Goal: Share content: Share content

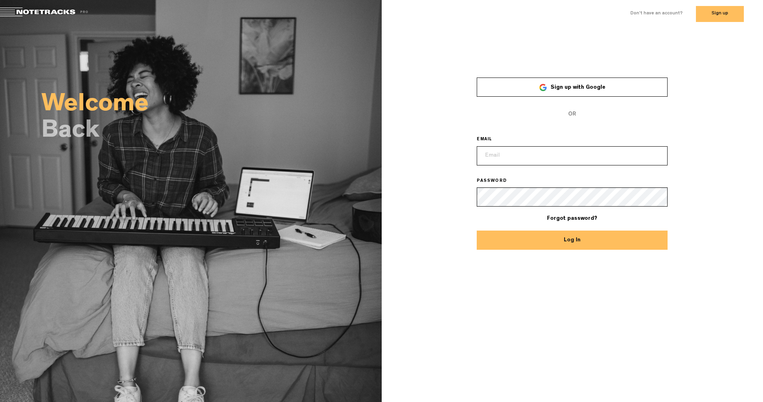
type input "themusic@moonmuttstudio.rocks"
click at [607, 157] on input "themusic@moonmuttstudio.rocks" at bounding box center [572, 155] width 191 height 19
click at [729, 157] on div "× Sign up with Google OR EMAIL themusic@moonmuttstudio.rocks PASSWORD Forgot pa…" at bounding box center [573, 158] width 382 height 184
click at [593, 243] on button "Log In" at bounding box center [572, 239] width 191 height 19
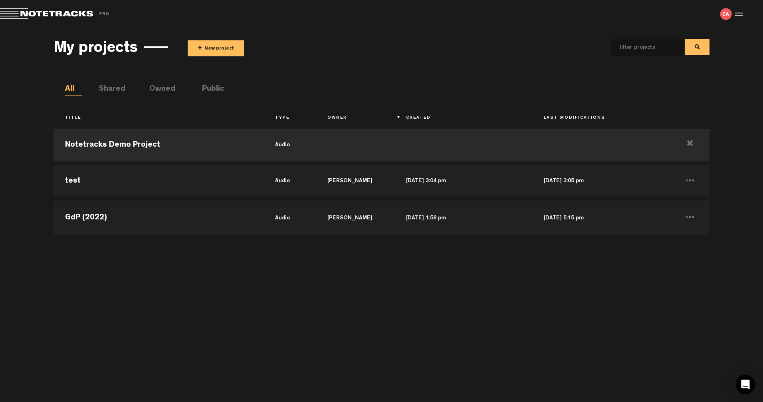
click at [206, 84] on li "Public" at bounding box center [210, 89] width 17 height 12
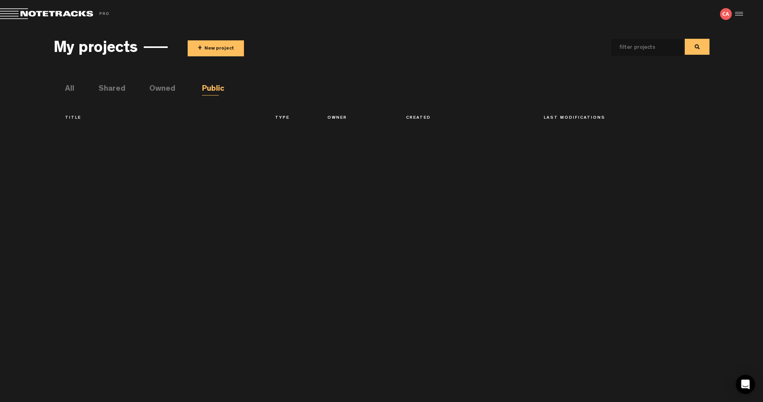
click at [218, 46] on button "+ New project" at bounding box center [216, 48] width 56 height 16
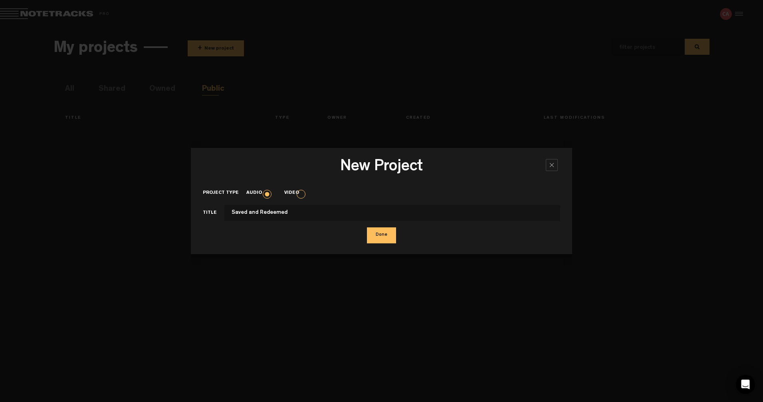
type input "Saved and Redeemed"
click at [383, 232] on button "Done" at bounding box center [381, 235] width 29 height 16
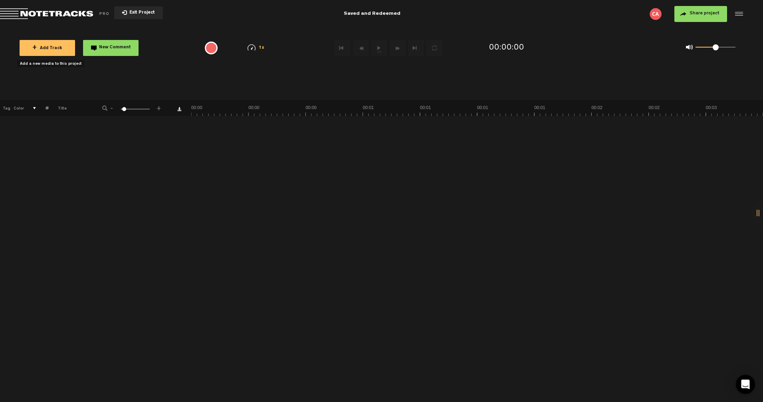
click at [54, 50] on span "+ Add Track" at bounding box center [47, 48] width 30 height 4
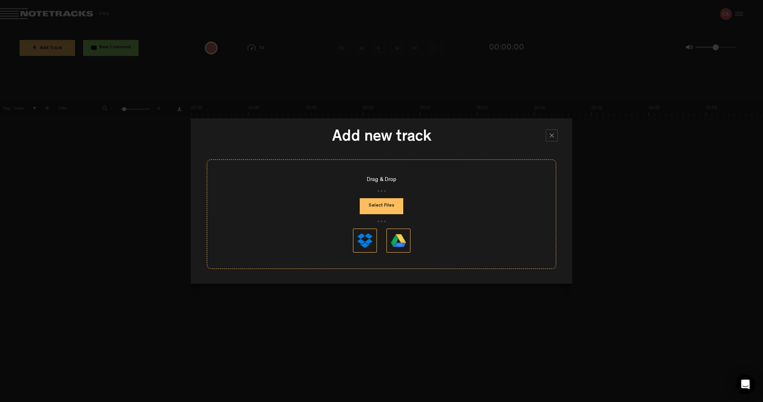
click at [376, 203] on button "Select Files" at bounding box center [382, 206] width 44 height 16
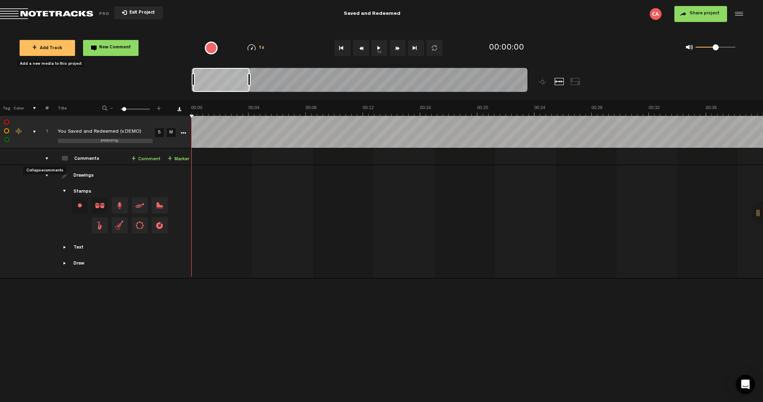
click at [48, 158] on div "comments" at bounding box center [44, 159] width 12 height 8
click at [47, 175] on div "drawings" at bounding box center [44, 175] width 12 height 8
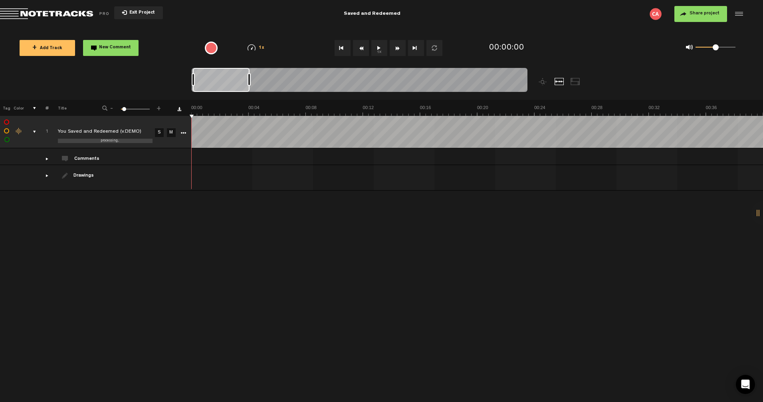
click at [738, 16] on div at bounding box center [738, 14] width 12 height 12
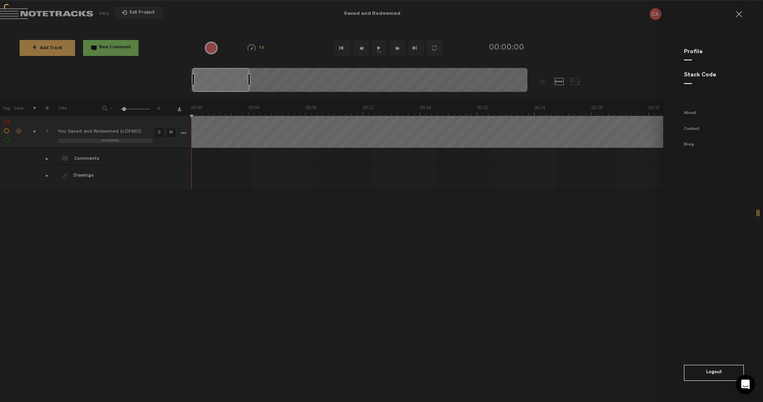
click at [738, 14] on link at bounding box center [742, 14] width 13 height 6
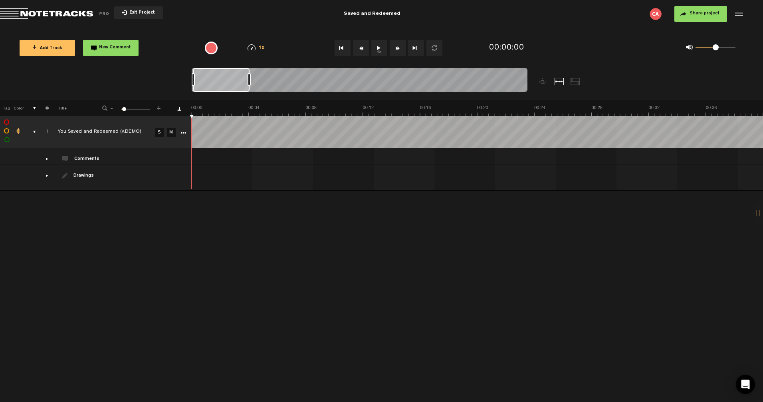
click at [711, 14] on span "Share project" at bounding box center [705, 13] width 30 height 5
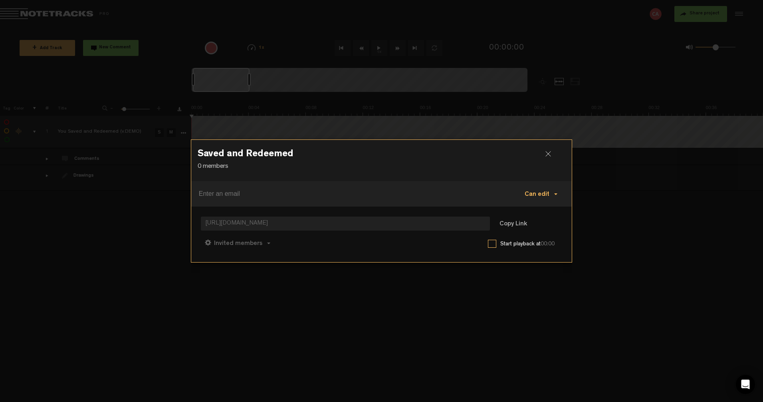
click at [555, 194] on span at bounding box center [555, 194] width 3 height 2
click at [535, 226] on link "Can view" at bounding box center [544, 231] width 54 height 12
click at [258, 244] on span "Invited members" at bounding box center [238, 243] width 48 height 6
click at [335, 244] on div "Invited members Anyone Invited members Can comment Can edit Can comment Can vie…" at bounding box center [382, 242] width 362 height 19
click at [251, 237] on button "Invited members" at bounding box center [237, 242] width 73 height 19
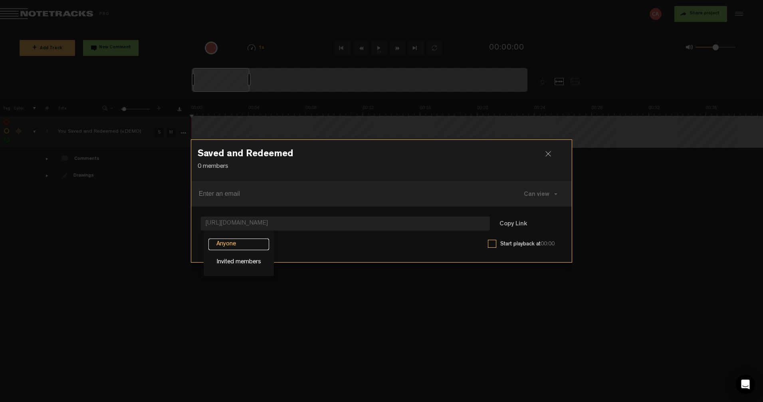
click at [227, 246] on link "Anyone" at bounding box center [238, 244] width 61 height 12
click at [295, 242] on button "Can comment" at bounding box center [277, 242] width 57 height 19
click at [291, 280] on link "Can view" at bounding box center [283, 280] width 54 height 12
click at [518, 225] on button "Copy Link" at bounding box center [514, 224] width 44 height 16
click at [551, 153] on div at bounding box center [551, 157] width 12 height 12
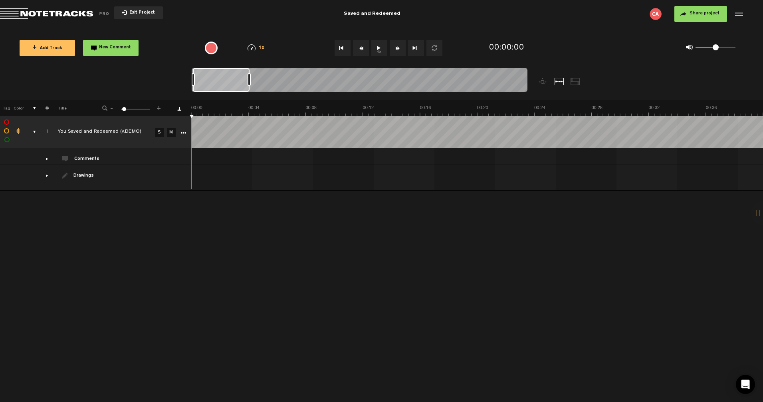
click at [149, 16] on button "Exit Project" at bounding box center [138, 12] width 49 height 13
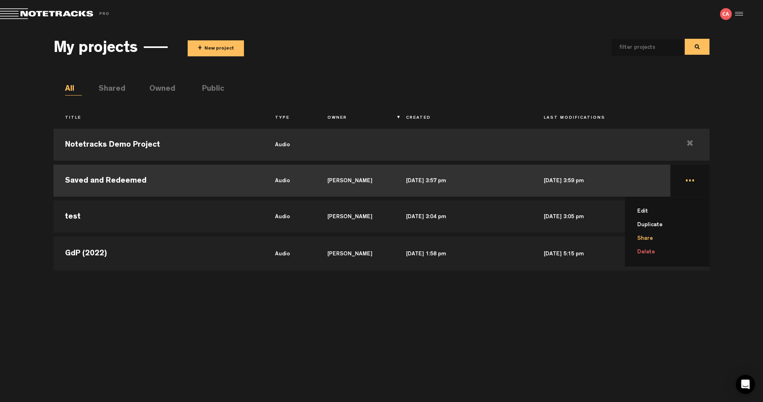
click at [644, 240] on li "Share" at bounding box center [671, 239] width 75 height 14
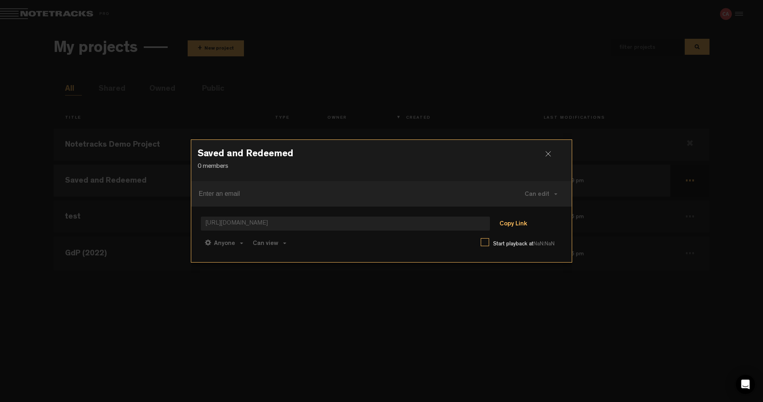
click at [509, 225] on button "Copy Link" at bounding box center [514, 224] width 44 height 16
